Goal: Browse casually: Explore the website without a specific task or goal

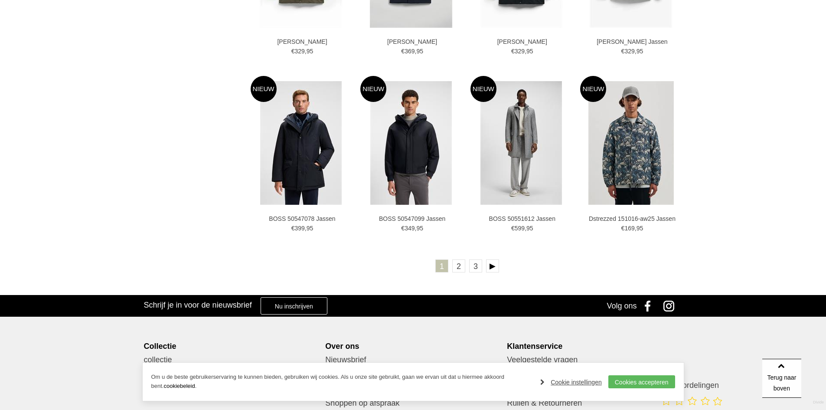
scroll to position [1518, 0]
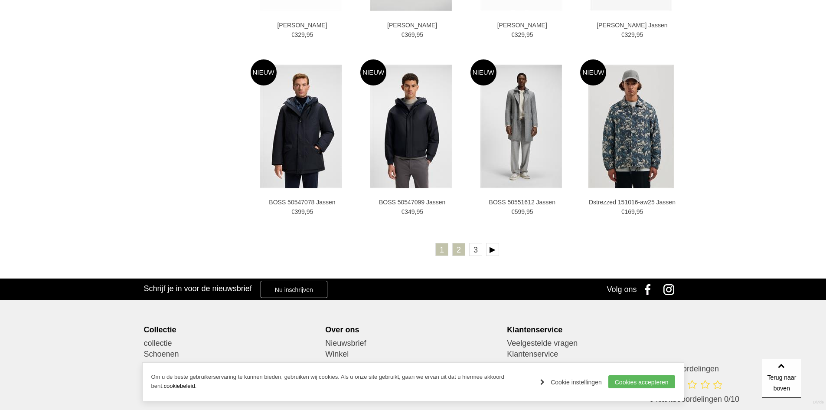
click at [460, 250] on link "2" at bounding box center [458, 249] width 13 height 13
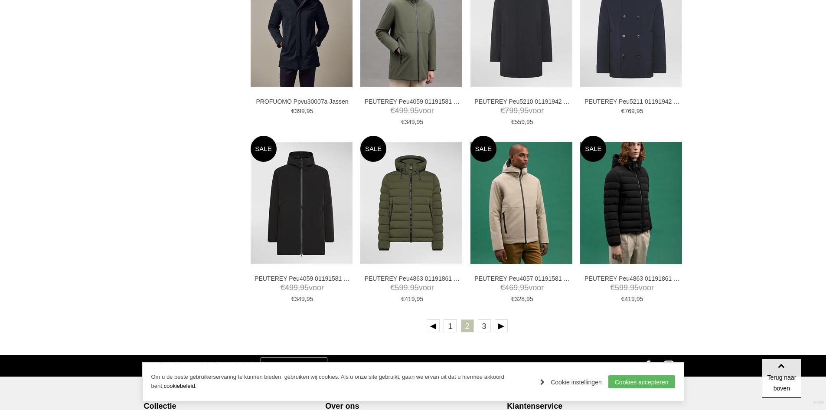
scroll to position [1431, 0]
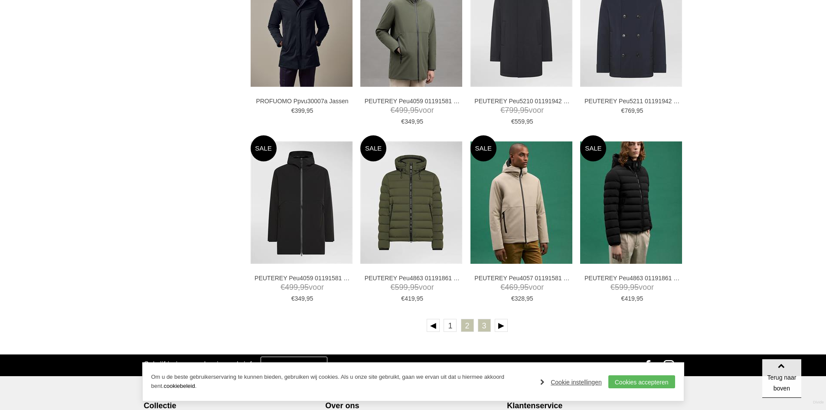
click at [482, 329] on link "3" at bounding box center [484, 325] width 13 height 13
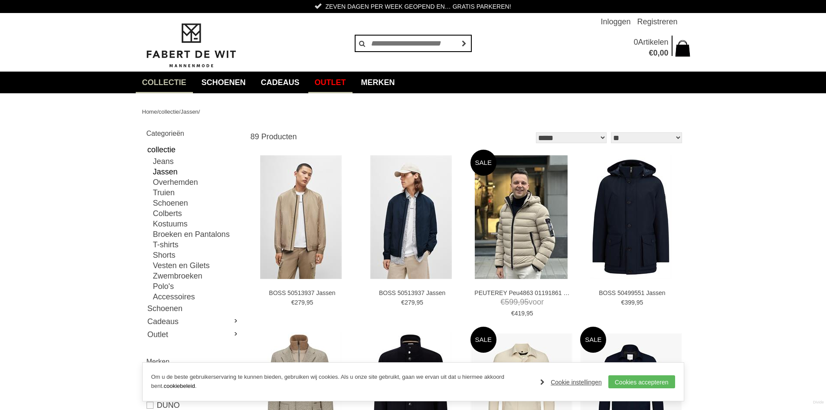
click at [353, 84] on link "Outlet" at bounding box center [330, 83] width 44 height 22
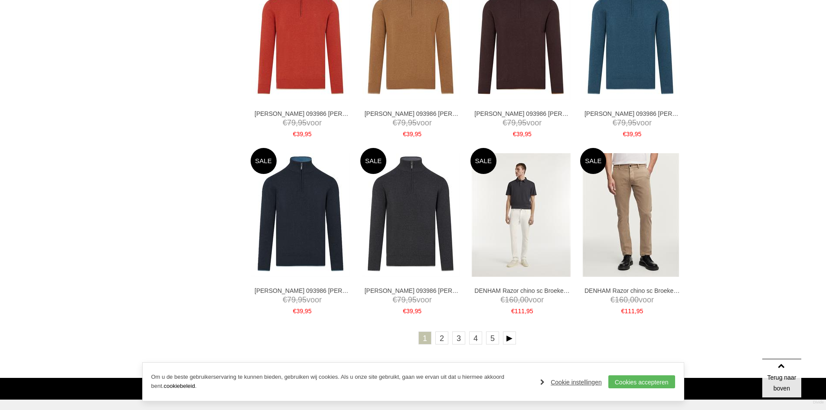
scroll to position [1431, 0]
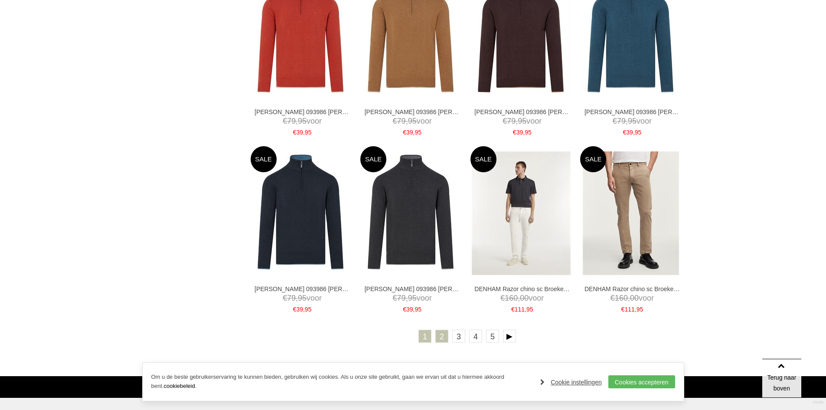
click at [443, 336] on link "2" at bounding box center [441, 336] width 13 height 13
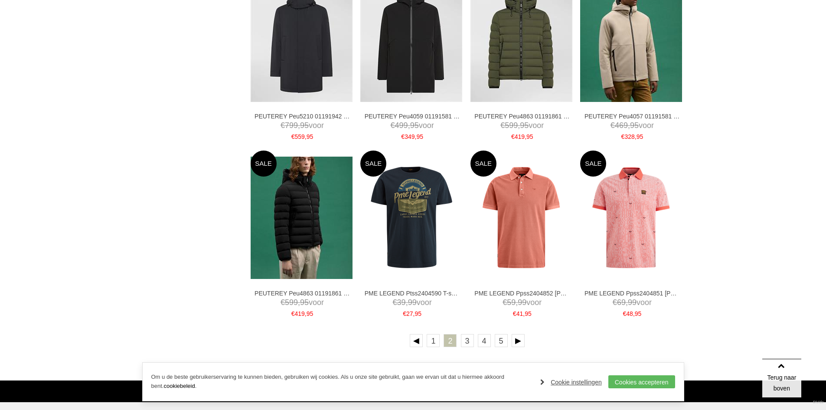
scroll to position [1431, 0]
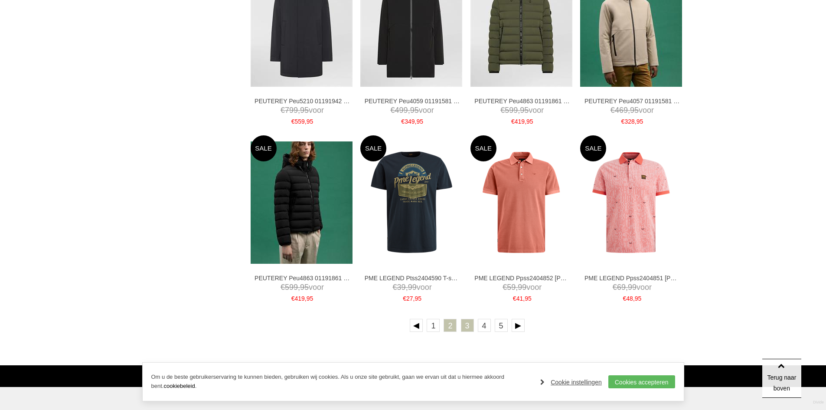
click at [467, 326] on link "3" at bounding box center [467, 325] width 13 height 13
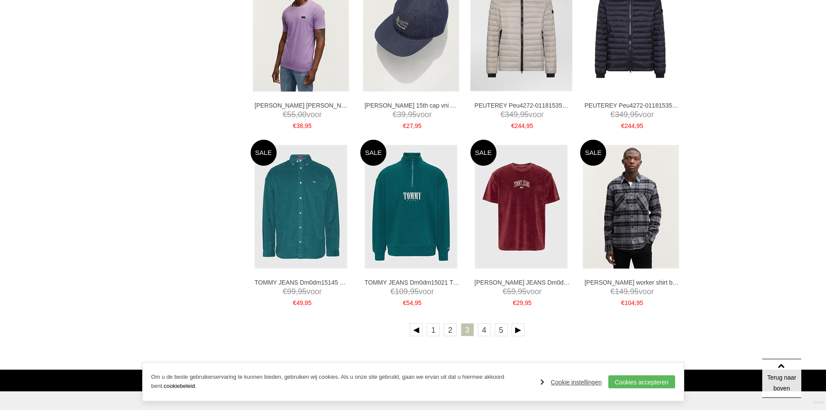
scroll to position [1431, 0]
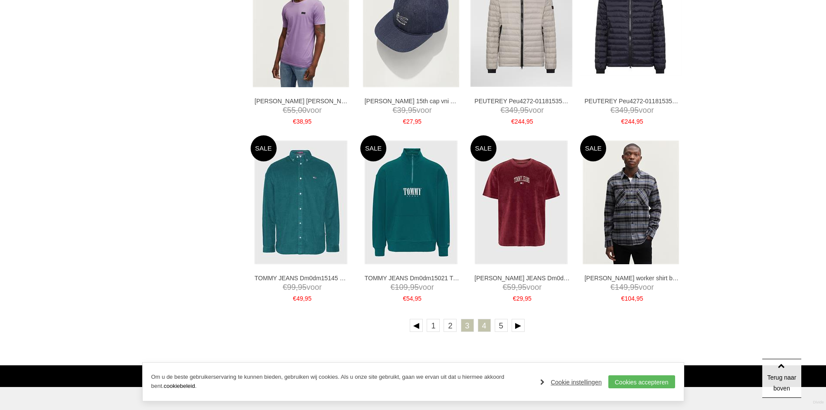
click at [482, 326] on link "4" at bounding box center [484, 325] width 13 height 13
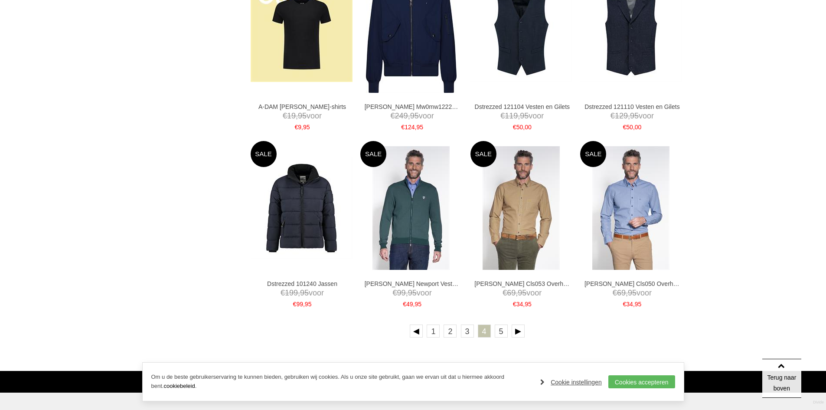
scroll to position [1474, 0]
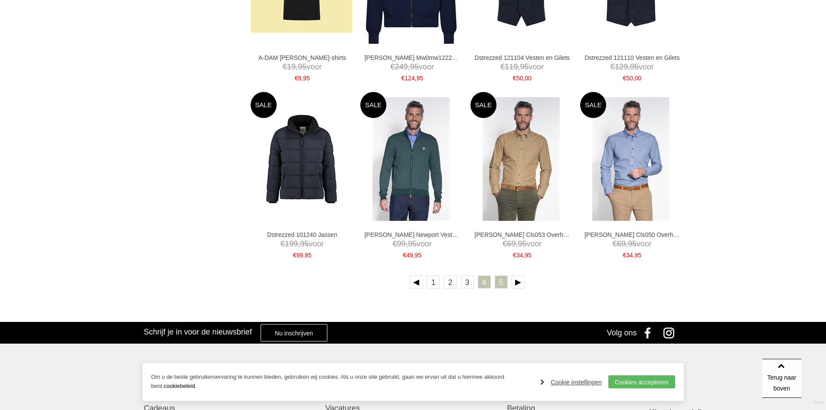
click at [496, 283] on link "5" at bounding box center [501, 281] width 13 height 13
